Goal: Transaction & Acquisition: Purchase product/service

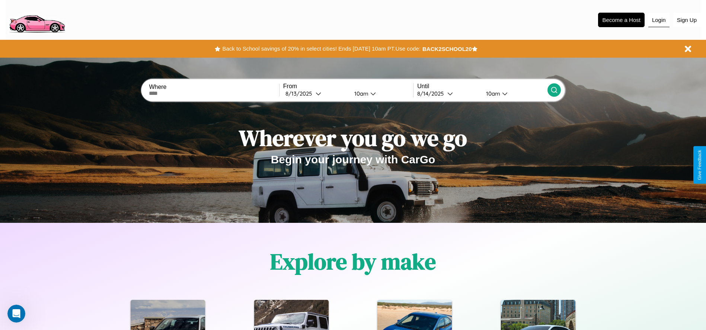
click at [659, 20] on button "Login" at bounding box center [659, 20] width 21 height 14
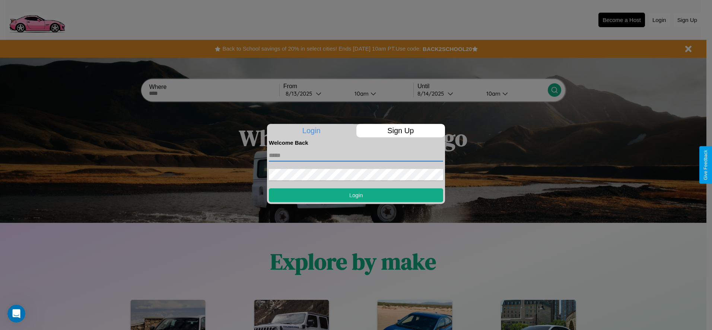
click at [356, 155] on input "text" at bounding box center [356, 156] width 174 height 12
type input "**********"
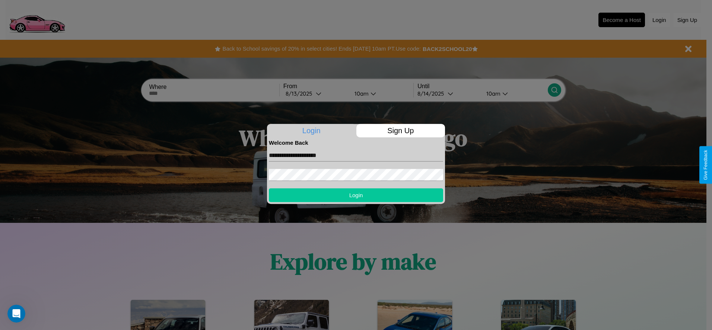
click at [356, 195] on button "Login" at bounding box center [356, 195] width 174 height 14
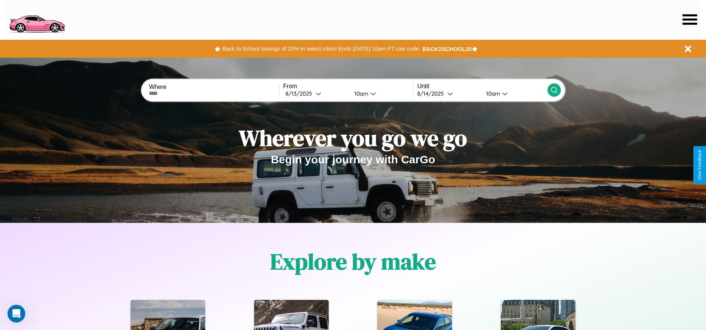
click at [690, 19] on icon at bounding box center [690, 19] width 15 height 10
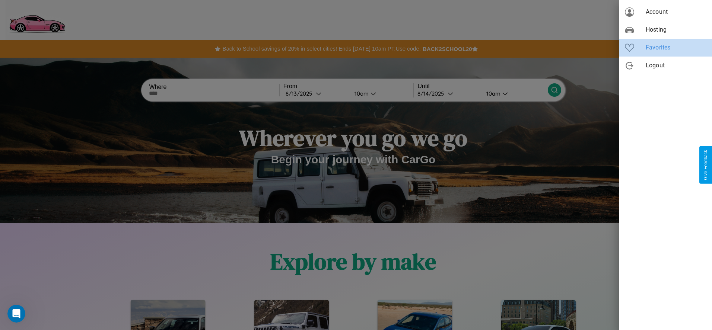
click at [665, 48] on span "Favorites" at bounding box center [676, 47] width 60 height 9
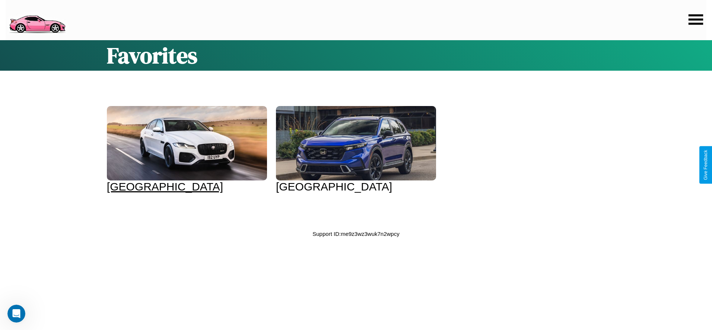
click at [186, 150] on div at bounding box center [187, 143] width 160 height 74
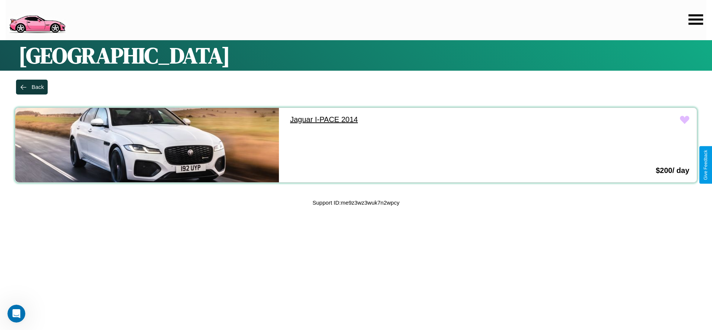
click at [411, 120] on link "Jaguar I-PACE 2014" at bounding box center [415, 119] width 264 height 23
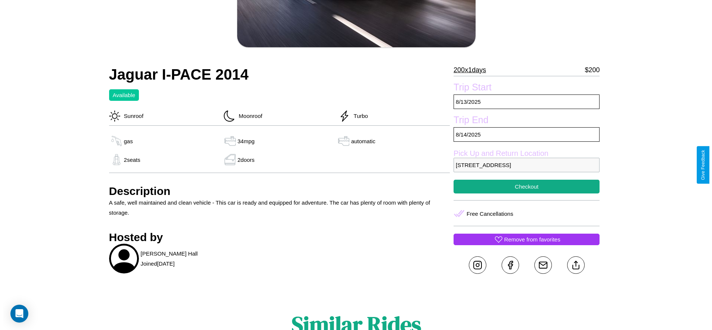
scroll to position [108, 0]
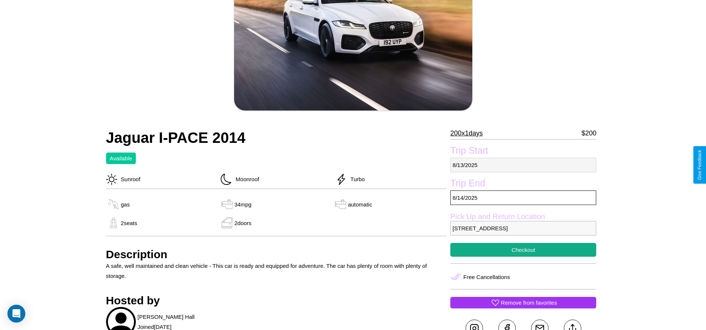
click at [524, 165] on p "[DATE]" at bounding box center [524, 165] width 146 height 15
select select "*"
select select "****"
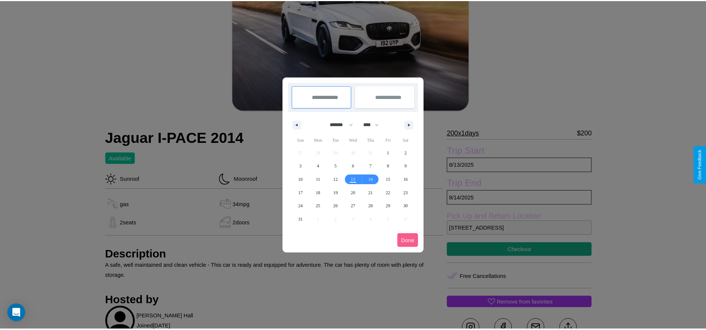
scroll to position [0, 0]
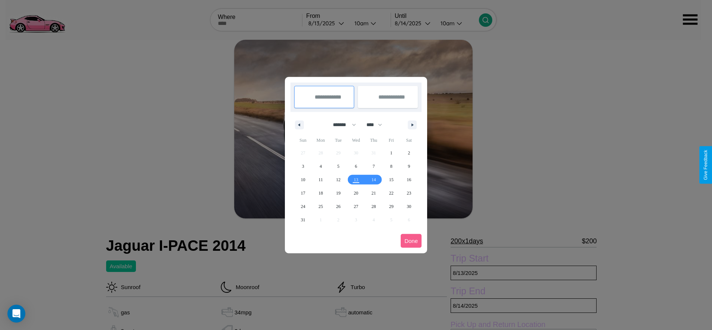
click at [327, 23] on div at bounding box center [356, 165] width 712 height 330
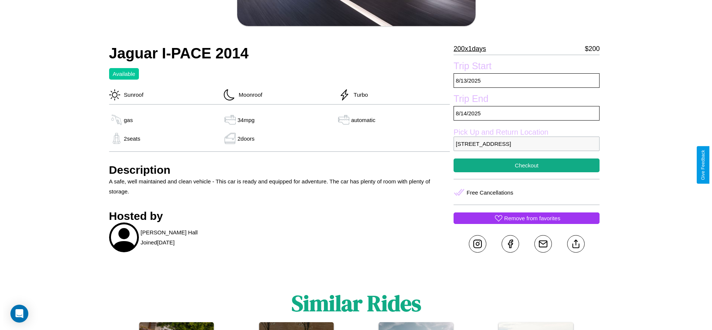
scroll to position [193, 0]
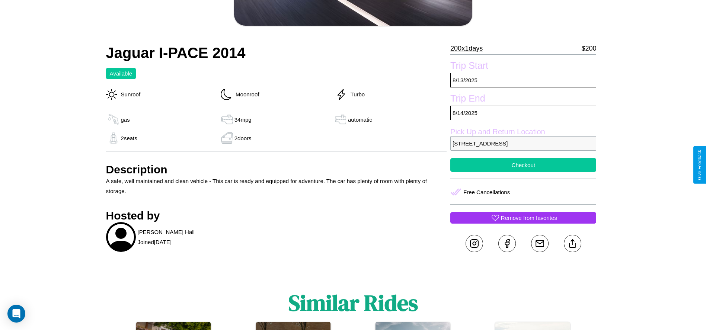
click at [524, 165] on button "Checkout" at bounding box center [524, 165] width 146 height 14
